Goal: Task Accomplishment & Management: Manage account settings

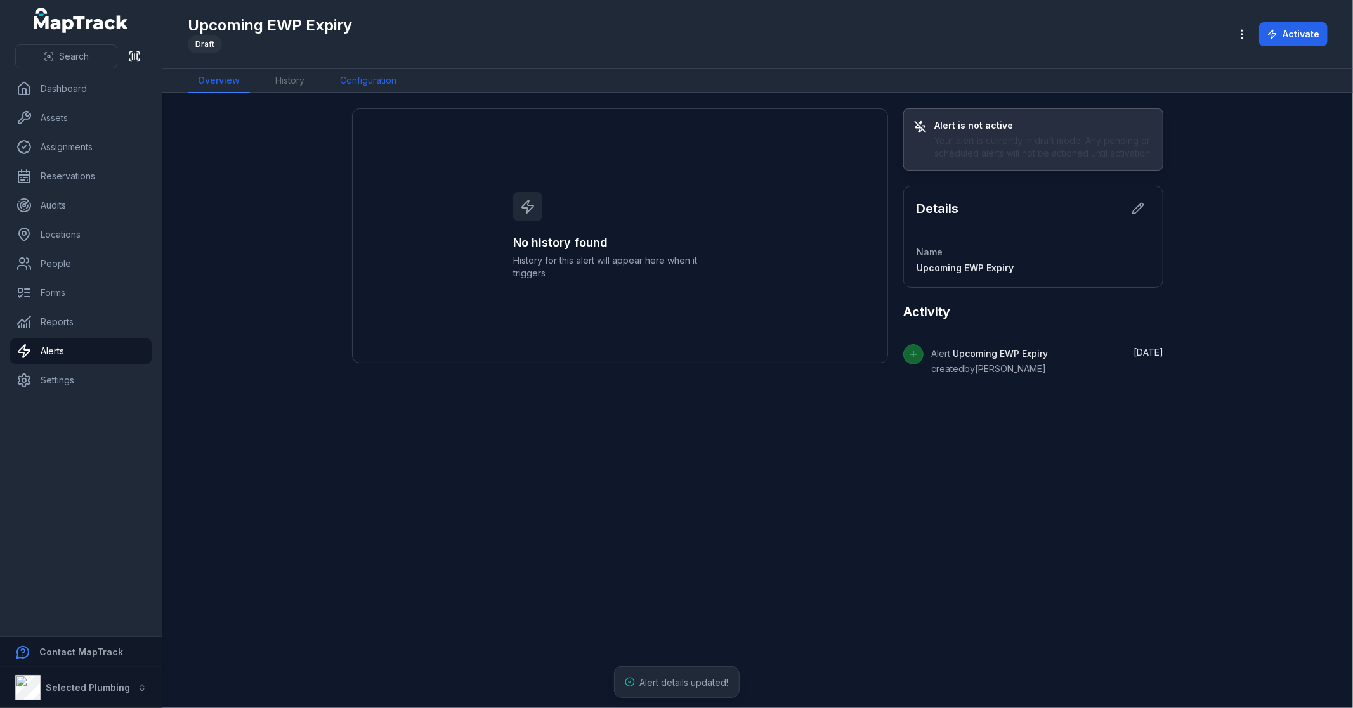
click at [365, 81] on link "Configuration" at bounding box center [368, 81] width 77 height 24
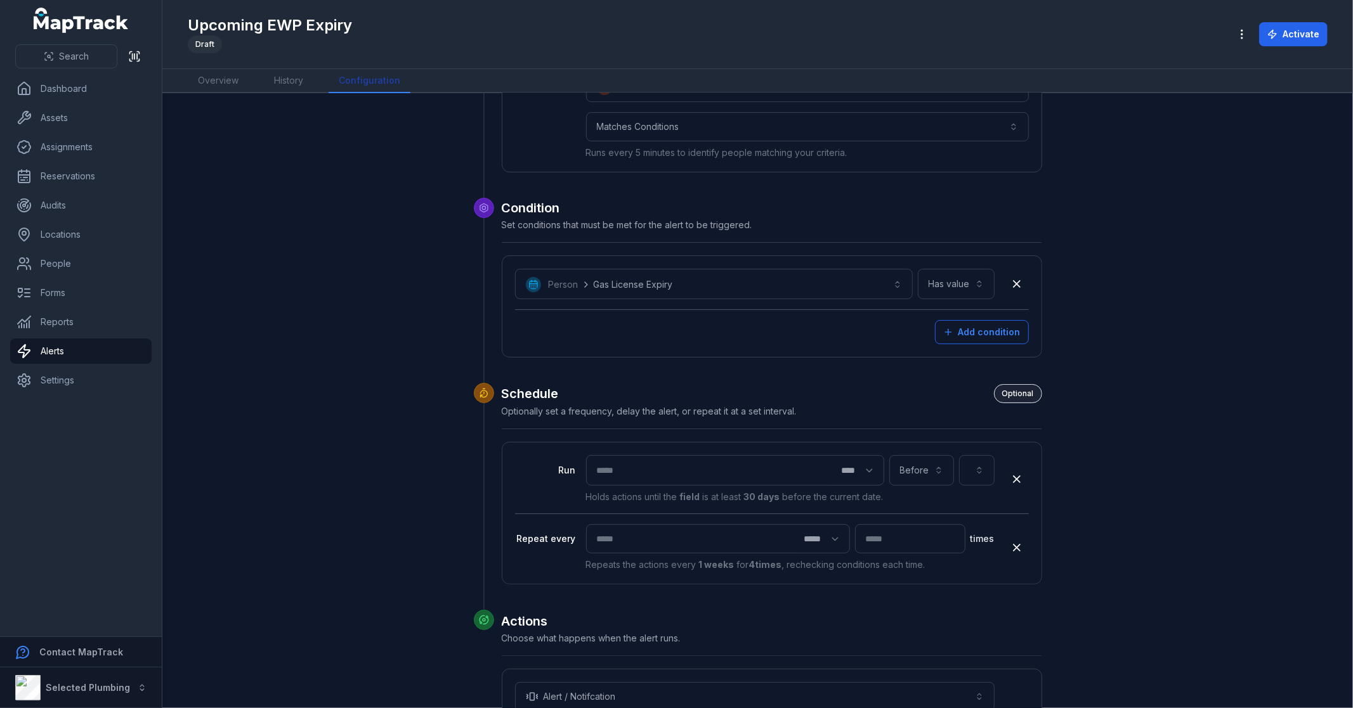
scroll to position [282, 0]
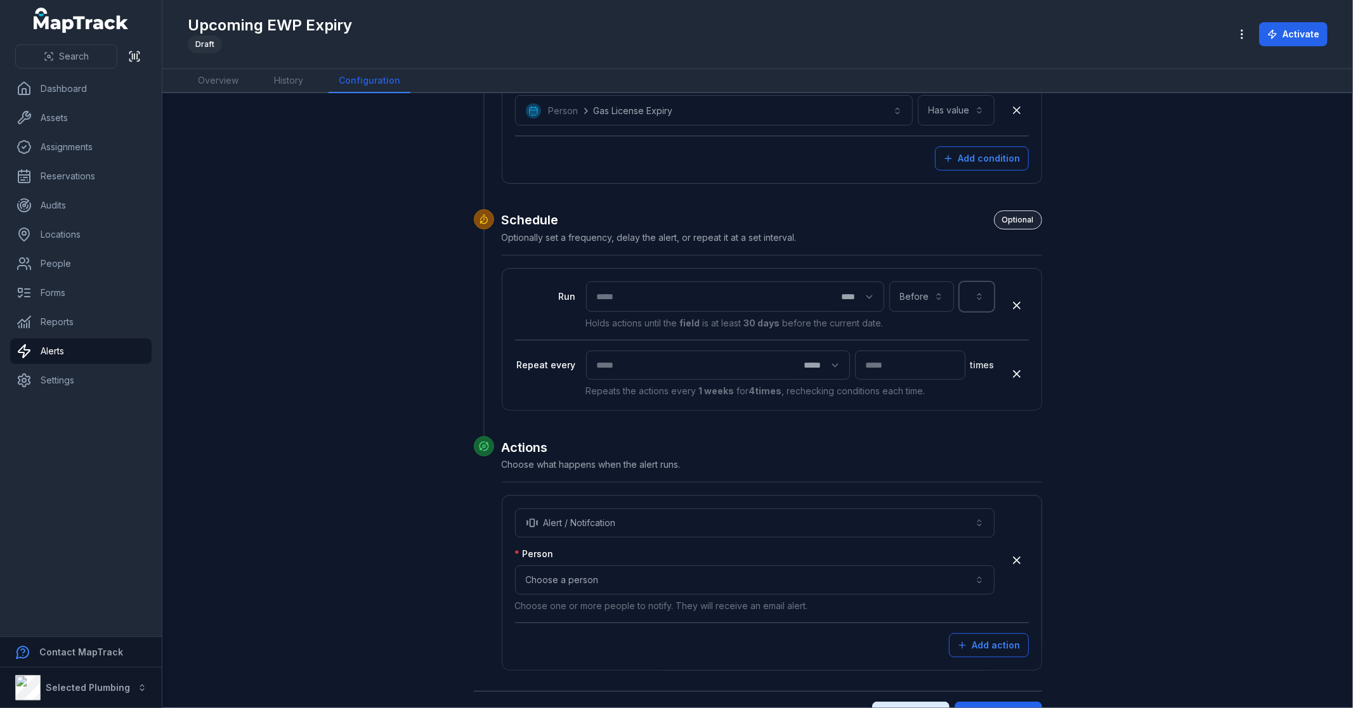
click at [971, 299] on button "button" at bounding box center [977, 297] width 36 height 30
click at [967, 408] on div "Truck License Expiry" at bounding box center [971, 412] width 9 height 15
click at [944, 285] on button "**********" at bounding box center [922, 297] width 143 height 30
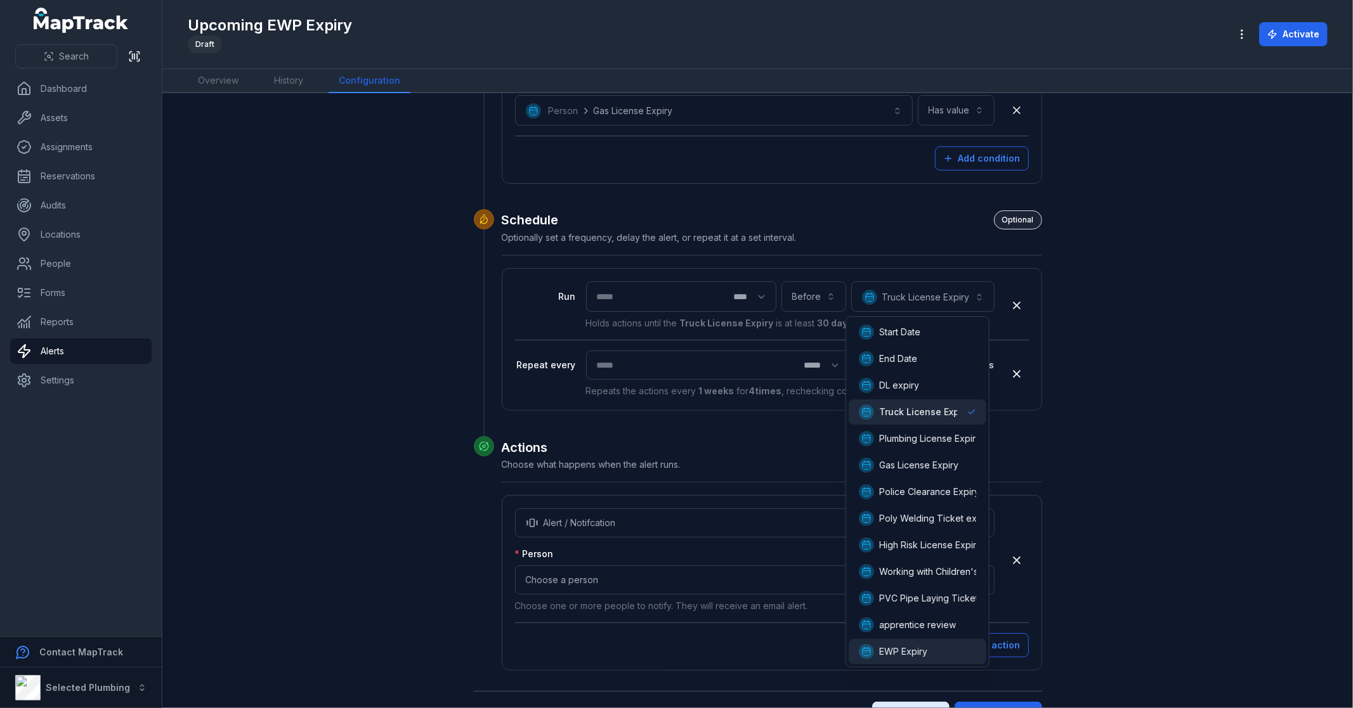
click at [931, 651] on div "EWP Expiry" at bounding box center [917, 651] width 117 height 15
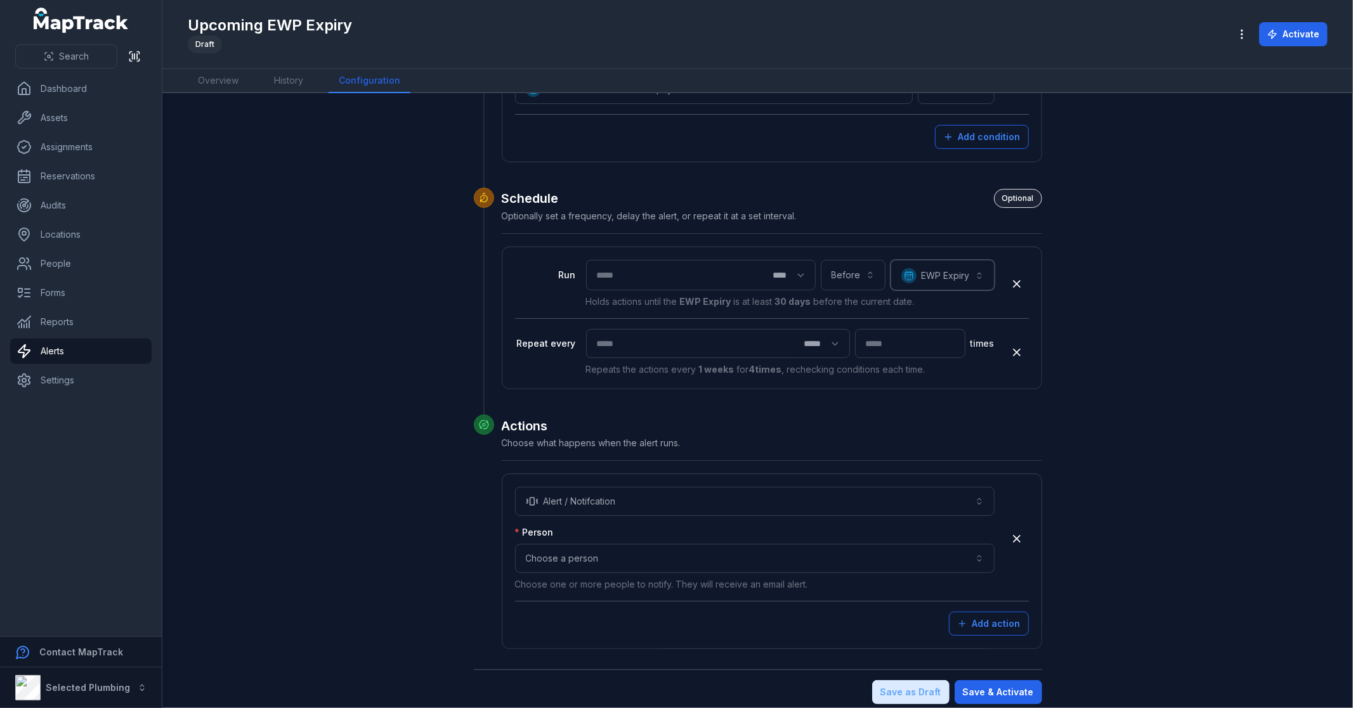
scroll to position [315, 0]
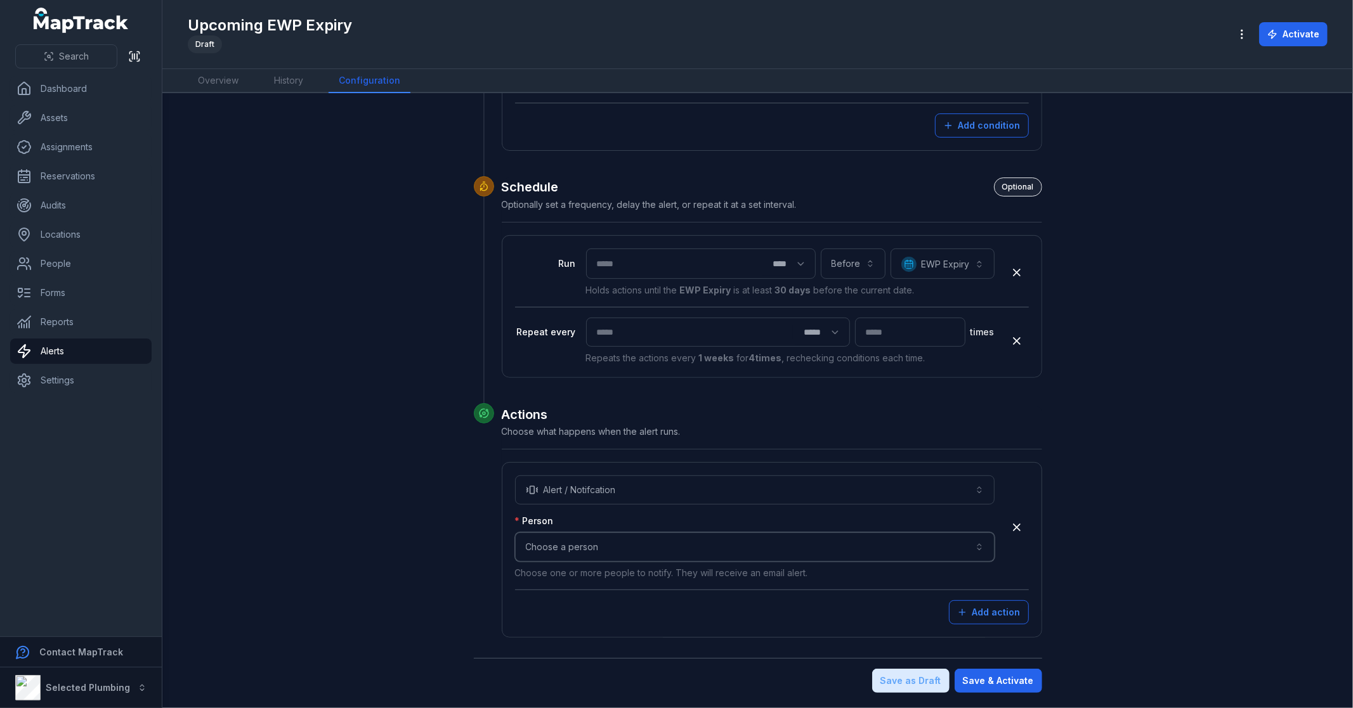
click at [668, 542] on button "Choose a person" at bounding box center [754, 547] width 479 height 29
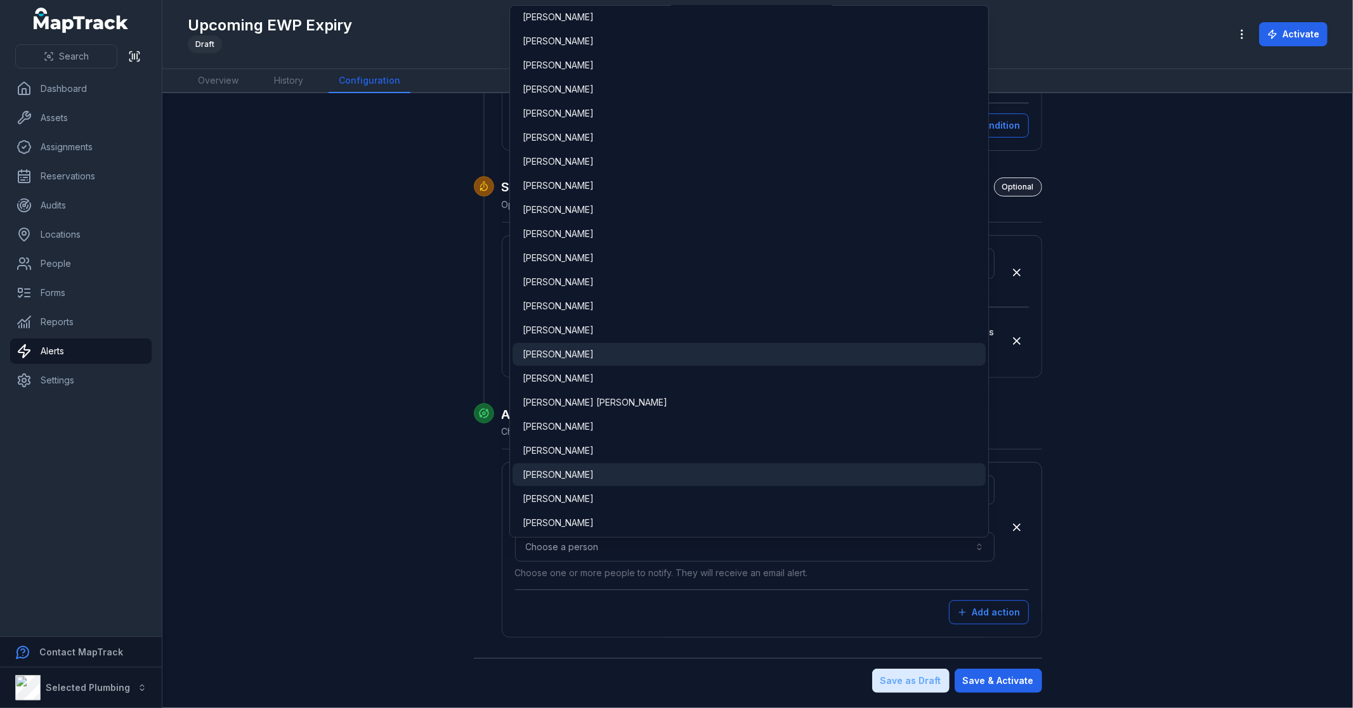
scroll to position [96, 0]
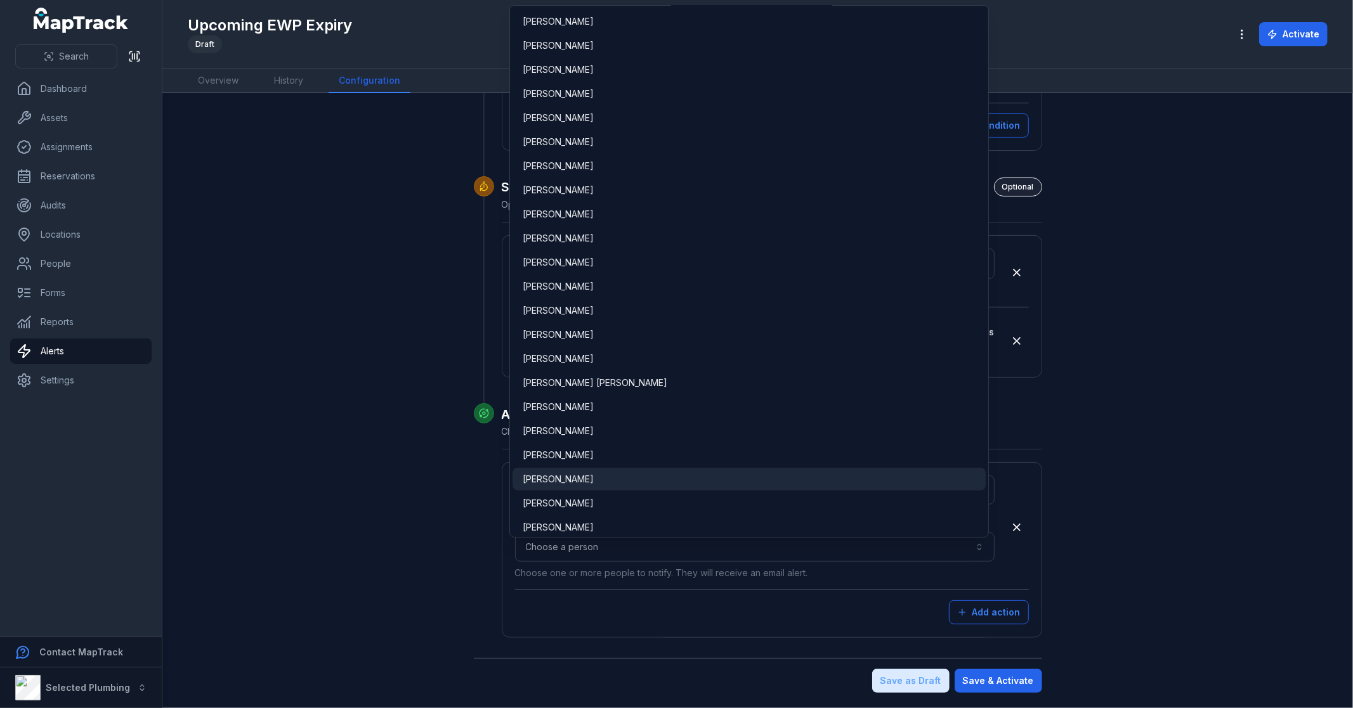
click at [562, 473] on span "[PERSON_NAME]" at bounding box center [558, 479] width 71 height 13
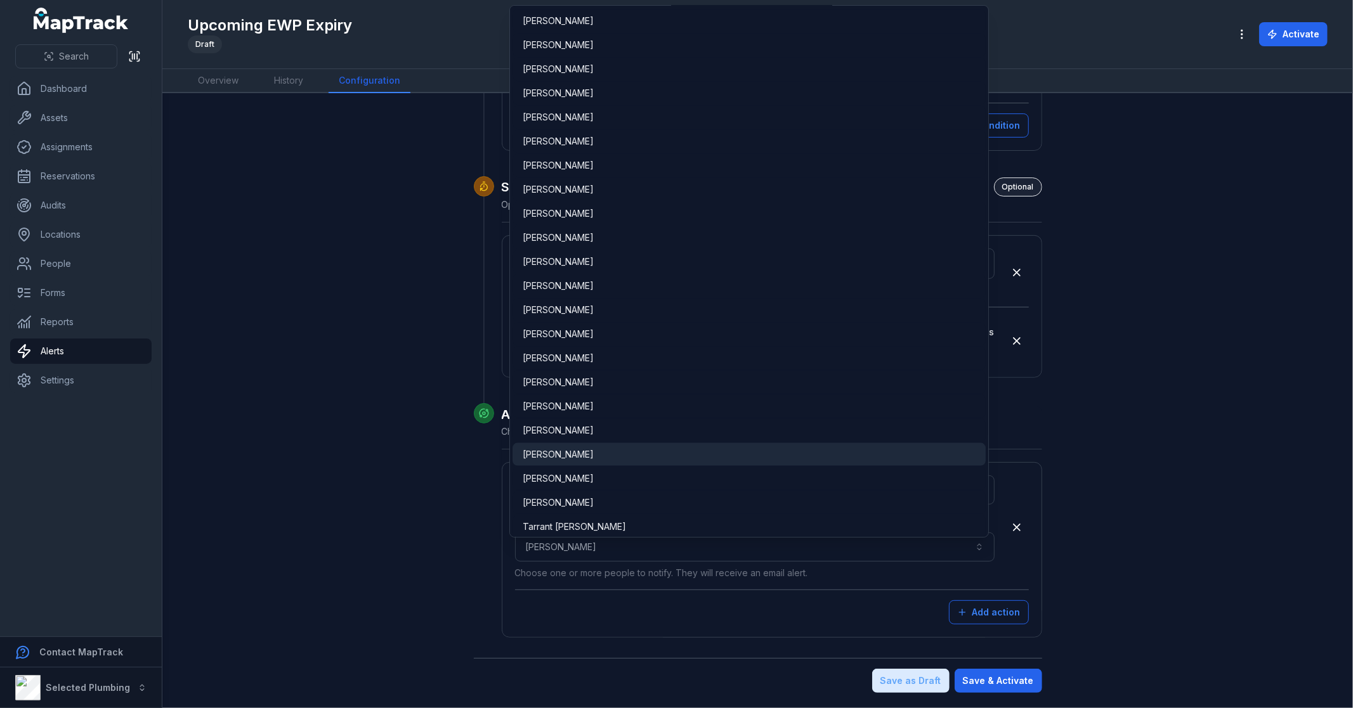
scroll to position [1252, 0]
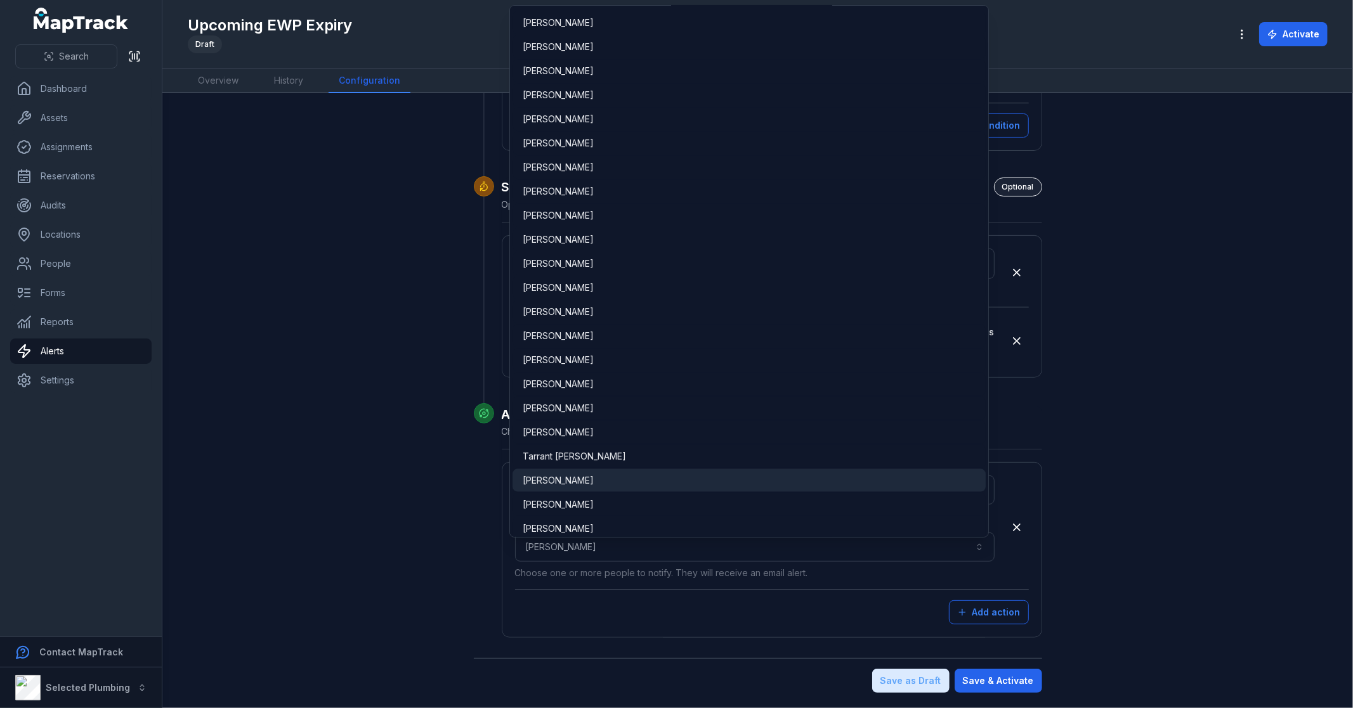
click at [570, 482] on span "[PERSON_NAME]" at bounding box center [558, 480] width 71 height 13
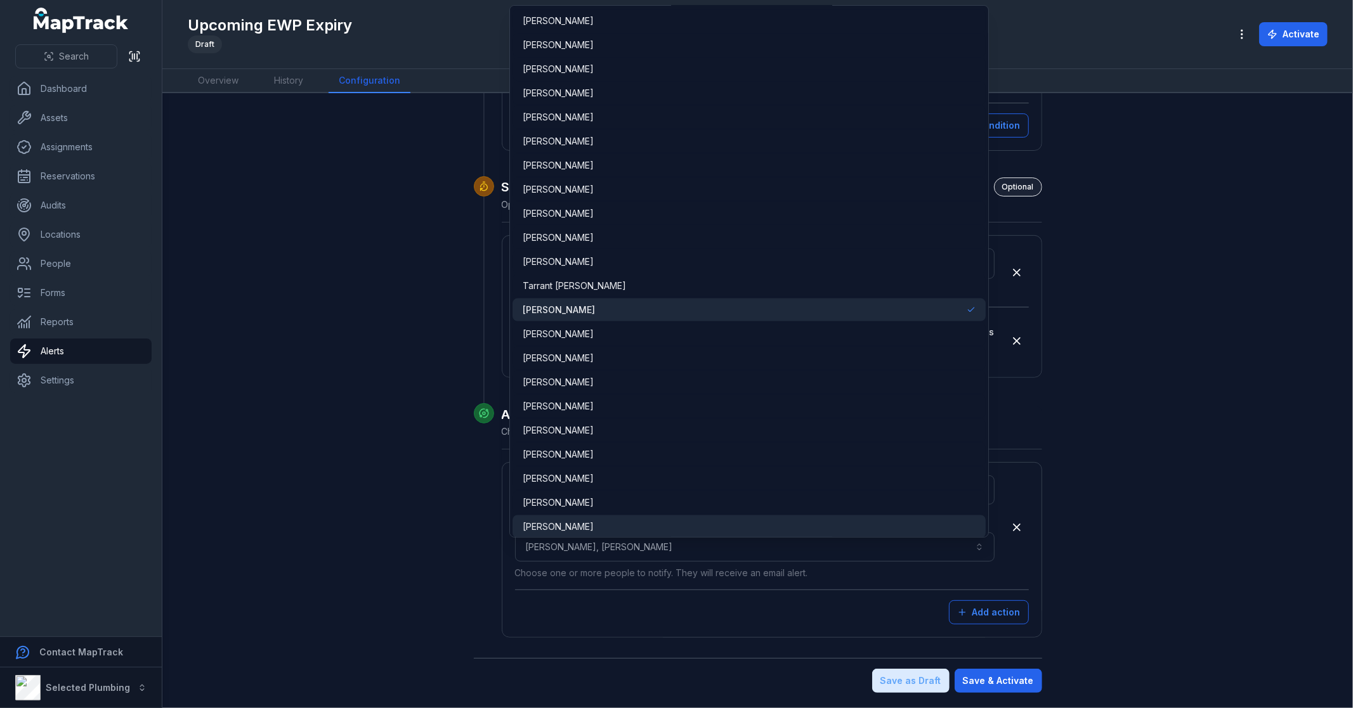
click at [568, 525] on span "[PERSON_NAME]" at bounding box center [558, 527] width 71 height 13
click at [1225, 505] on div "**********" at bounding box center [758, 243] width 974 height 899
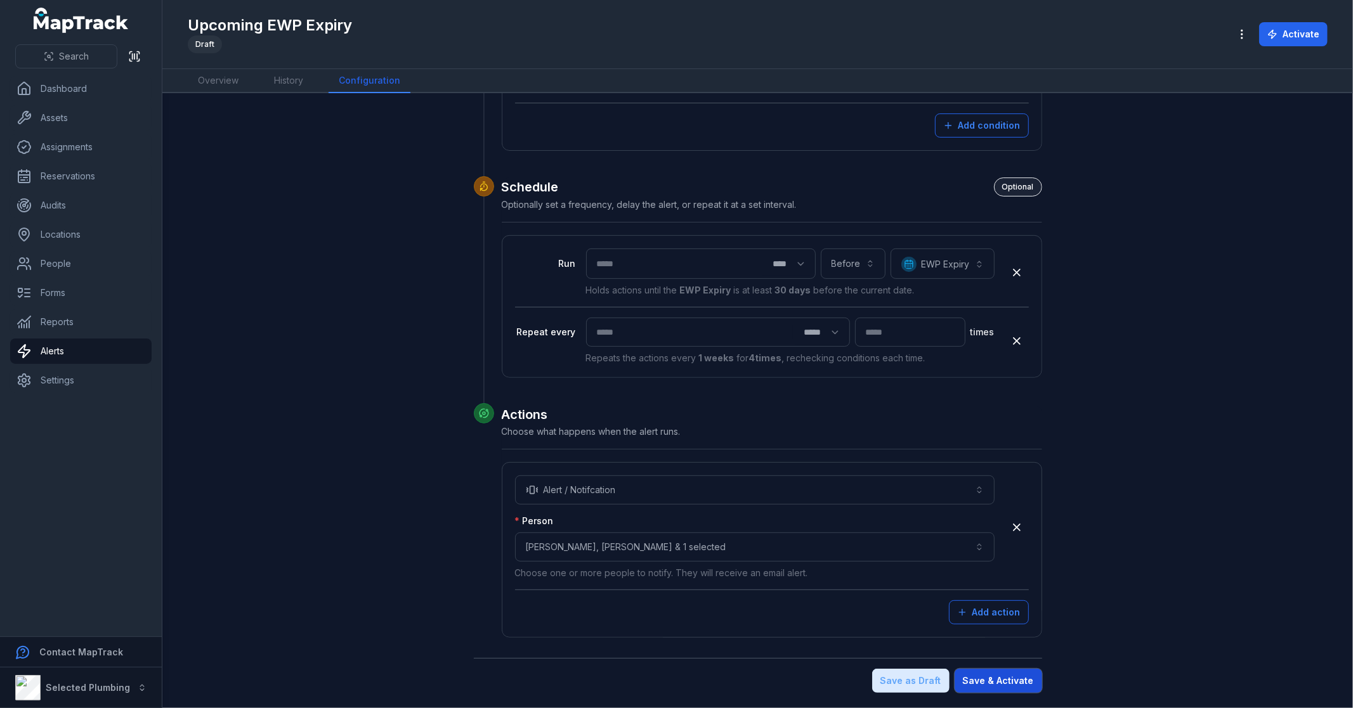
click at [982, 674] on button "Save & Activate" at bounding box center [999, 681] width 88 height 24
